Goal: Entertainment & Leisure: Browse casually

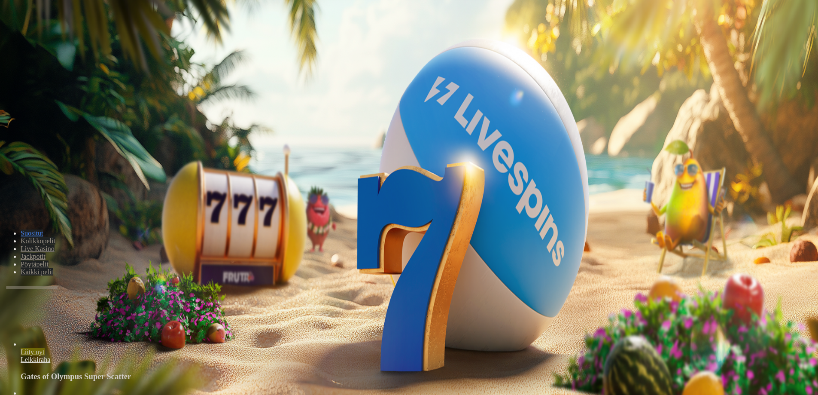
click at [60, 34] on span "Kirjaudu" at bounding box center [59, 31] width 21 height 6
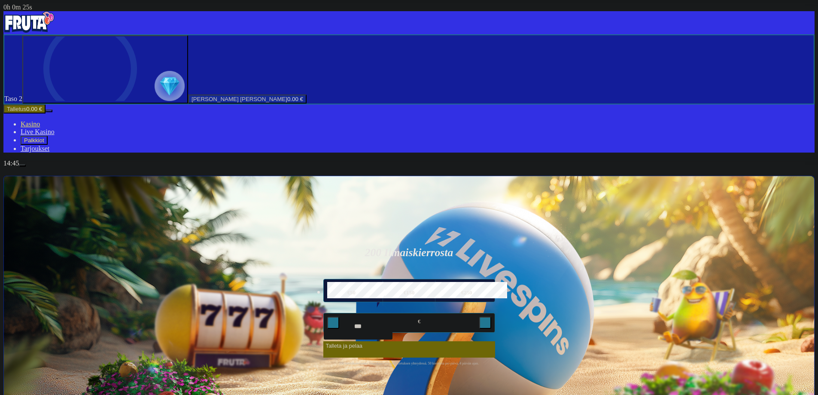
click at [44, 143] on span "Palkkiot" at bounding box center [34, 140] width 20 height 6
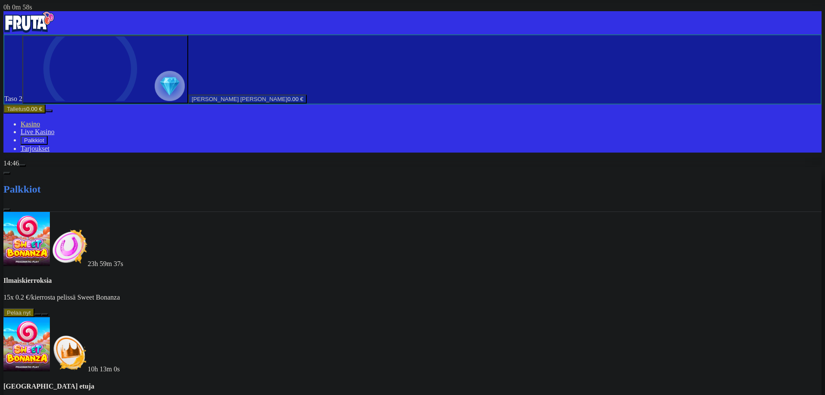
click at [41, 313] on button at bounding box center [37, 314] width 7 height 3
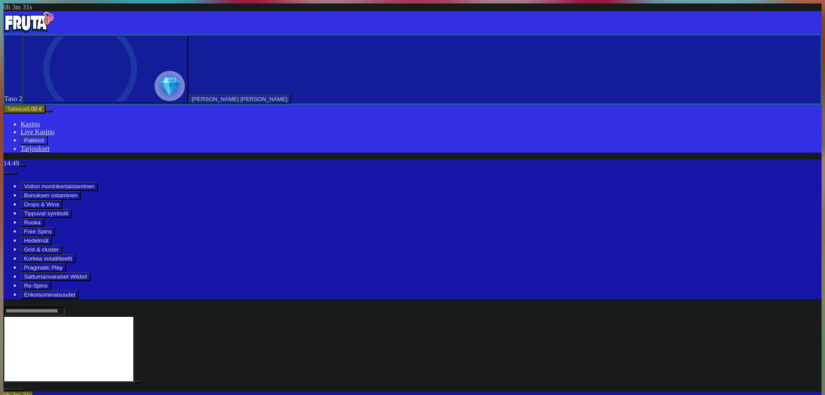
click at [22, 165] on span "menu icon" at bounding box center [22, 165] width 0 height 0
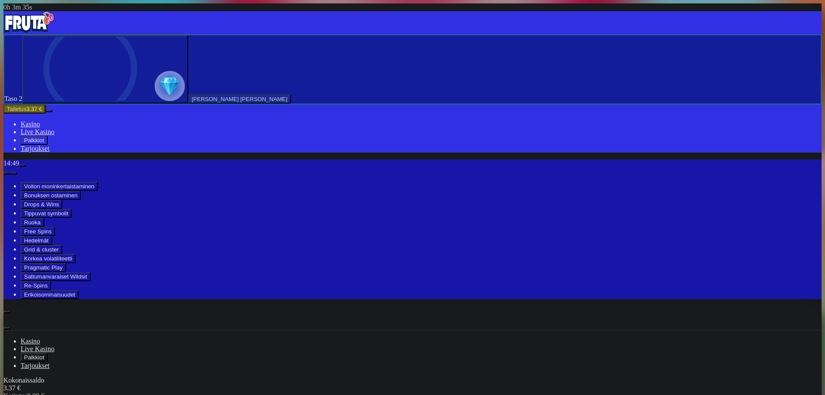
click at [7, 348] on span "close icon" at bounding box center [7, 348] width 0 height 0
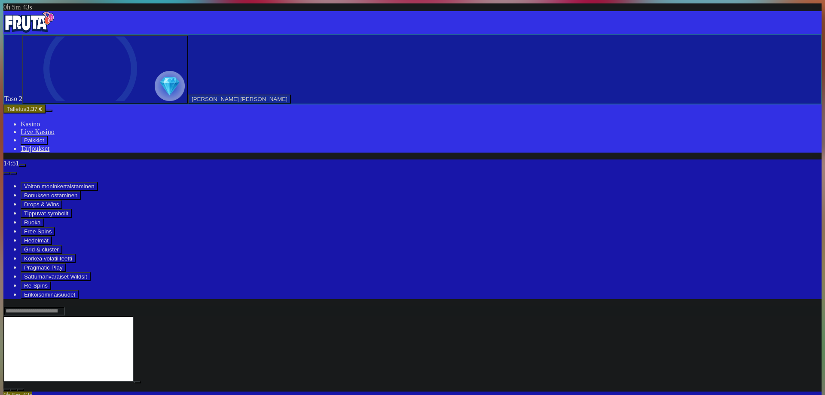
click at [51, 22] on img "Primary" at bounding box center [29, 21] width 52 height 21
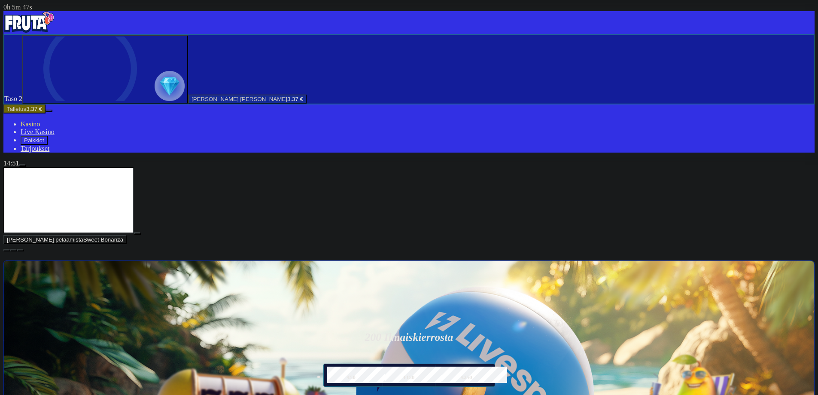
click at [22, 165] on span "menu icon" at bounding box center [22, 165] width 0 height 0
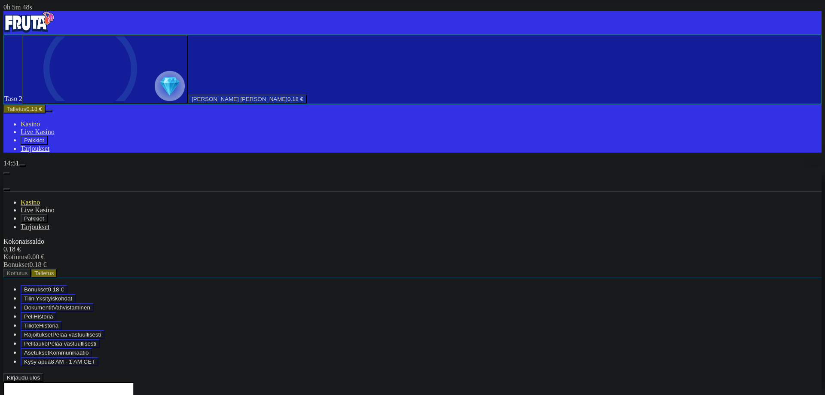
click at [64, 286] on span "0.18 €" at bounding box center [56, 289] width 16 height 6
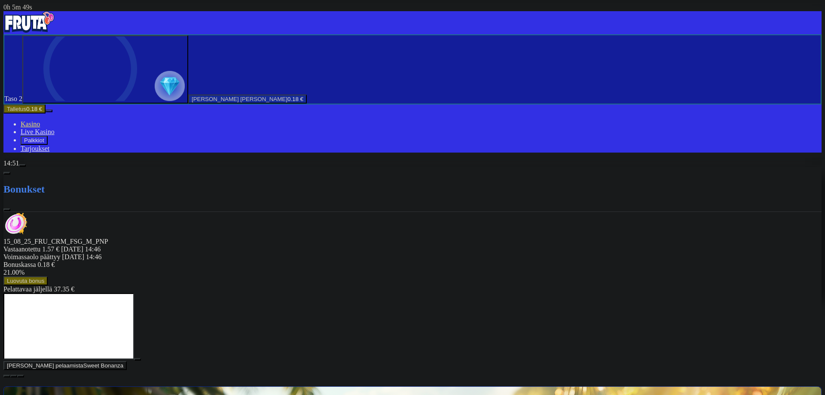
click at [472, 293] on div at bounding box center [412, 293] width 818 height 0
